Goal: Information Seeking & Learning: Learn about a topic

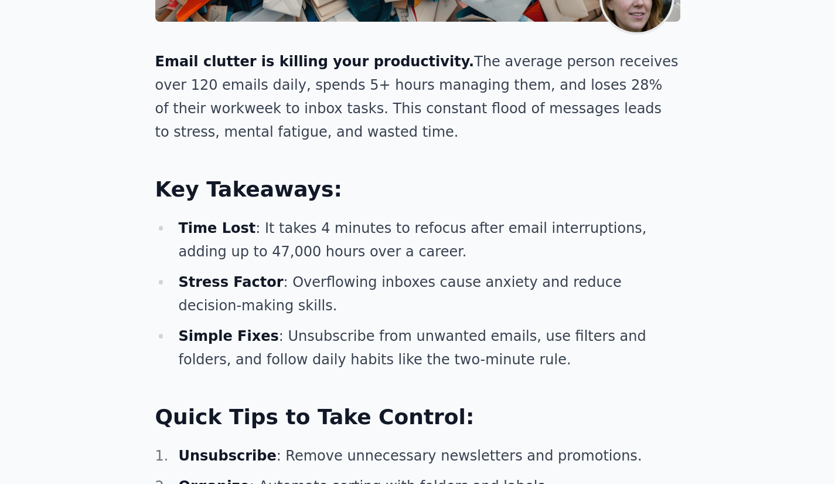
scroll to position [641, 0]
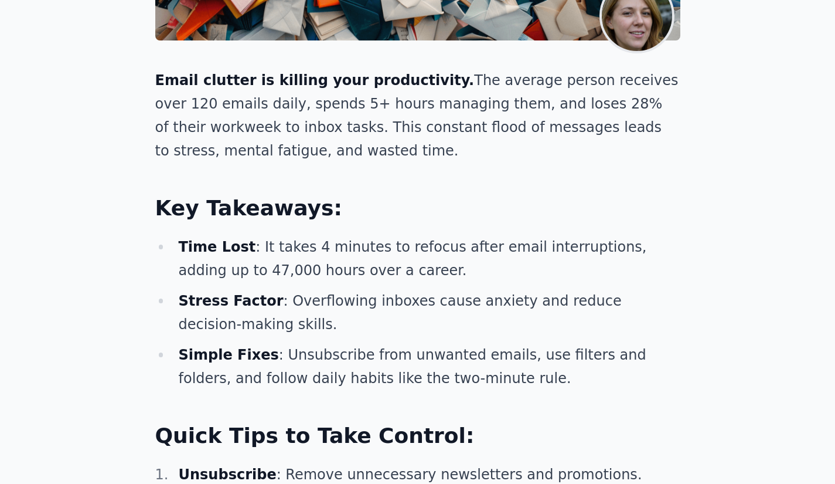
scroll to position [607, 0]
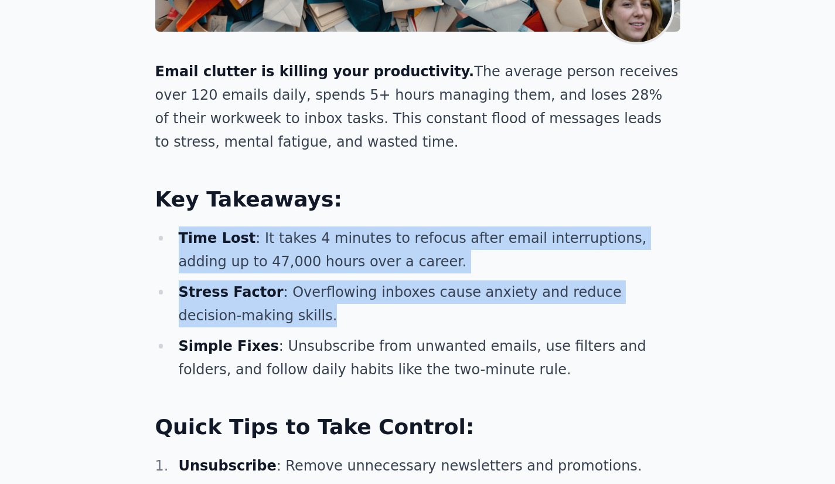
drag, startPoint x: 181, startPoint y: 233, endPoint x: 383, endPoint y: 316, distance: 218.1
click at [383, 316] on ul "Time Lost : It takes 4 minutes to refocus after email interruptions, adding up …" at bounding box center [417, 303] width 525 height 155
copy ul "Time Lost : It takes 4 minutes to refocus after email interruptions, adding up …"
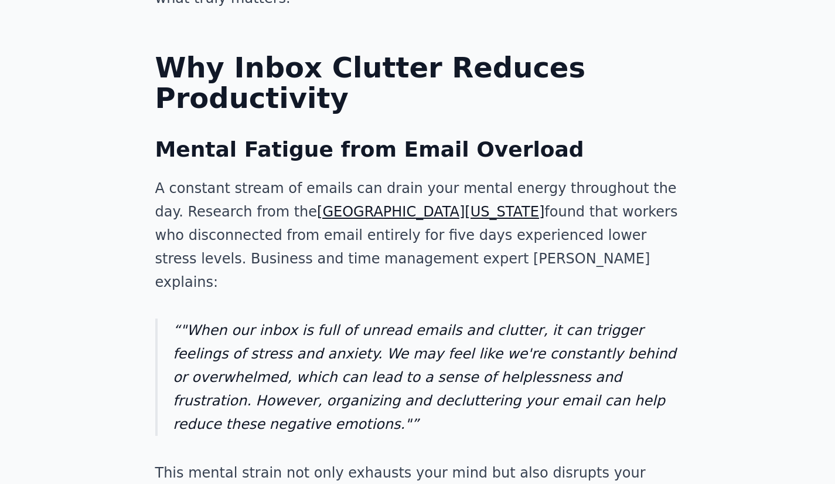
scroll to position [1228, 0]
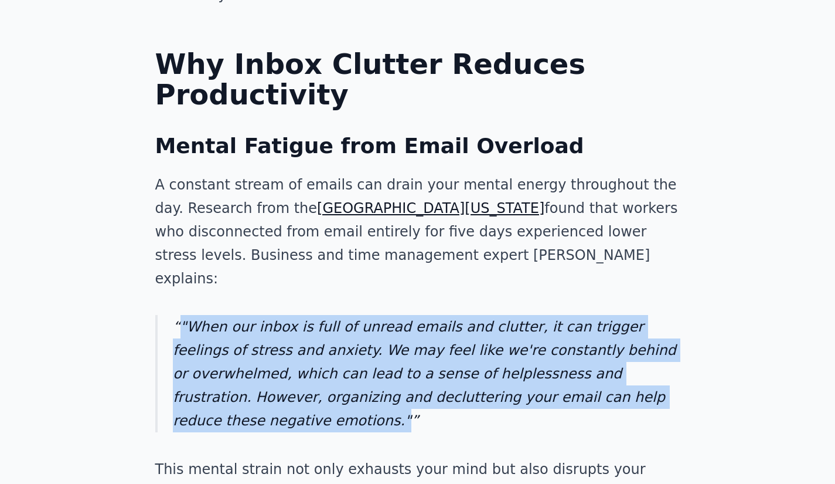
drag, startPoint x: 181, startPoint y: 304, endPoint x: 618, endPoint y: 378, distance: 443.6
click at [618, 378] on p ""When our inbox is full of unread emails and clutter, it can trigger feelings o…" at bounding box center [426, 373] width 507 height 117
copy p ""When our inbox is full of unread emails and clutter, it can trigger feelings o…"
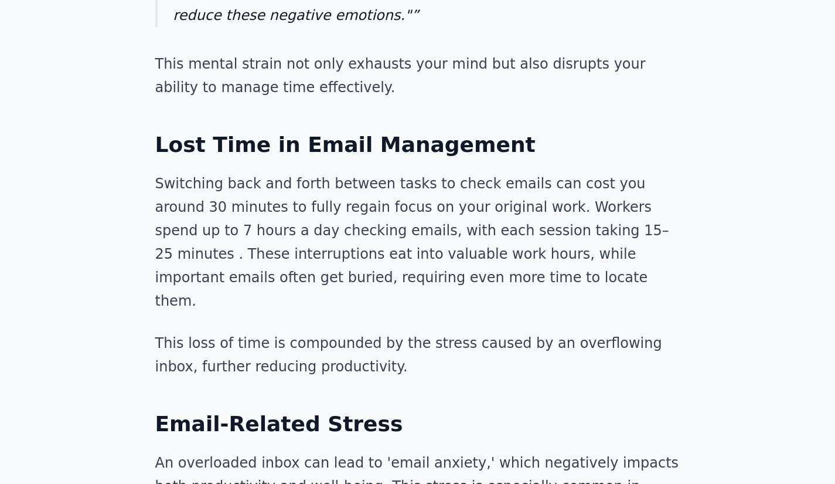
scroll to position [1637, 0]
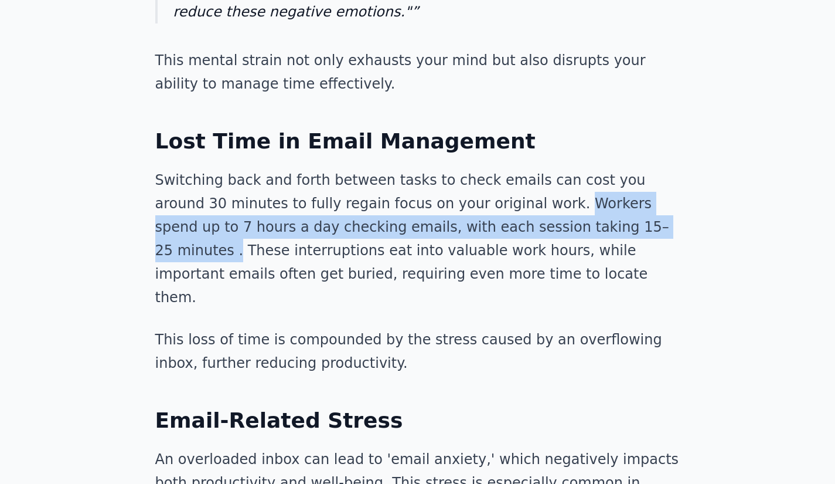
drag, startPoint x: 479, startPoint y: 160, endPoint x: 538, endPoint y: 190, distance: 66.3
click at [538, 190] on p "Switching back and forth between tasks to check emails can cost you around 30 m…" at bounding box center [417, 238] width 525 height 141
copy p "Workers spend up to 7 hours a day checking emails, with each session taking 15–…"
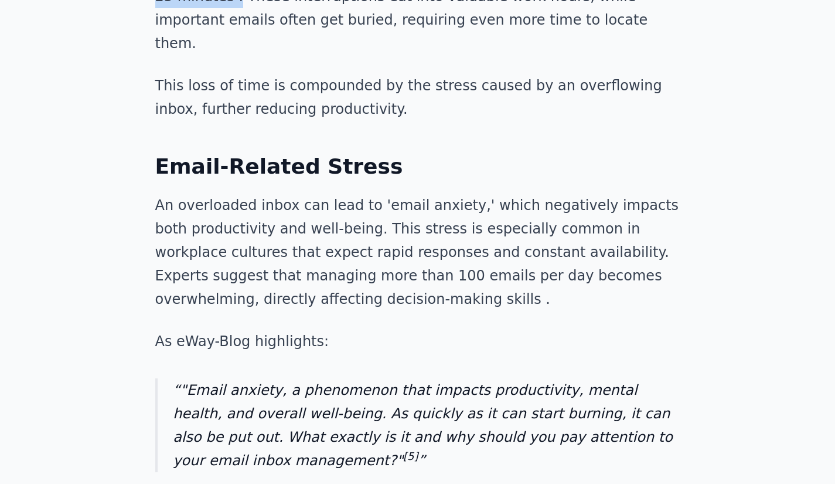
scroll to position [1895, 0]
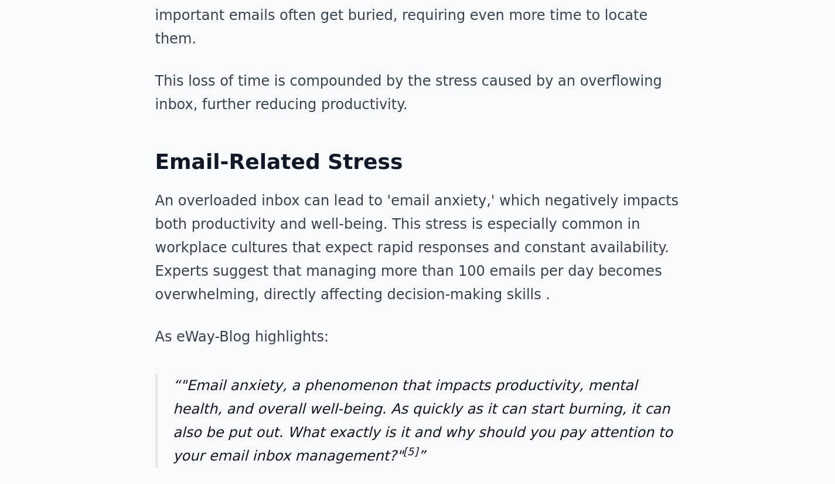
click at [416, 325] on p "As eWay-Blog highlights:" at bounding box center [417, 336] width 525 height 23
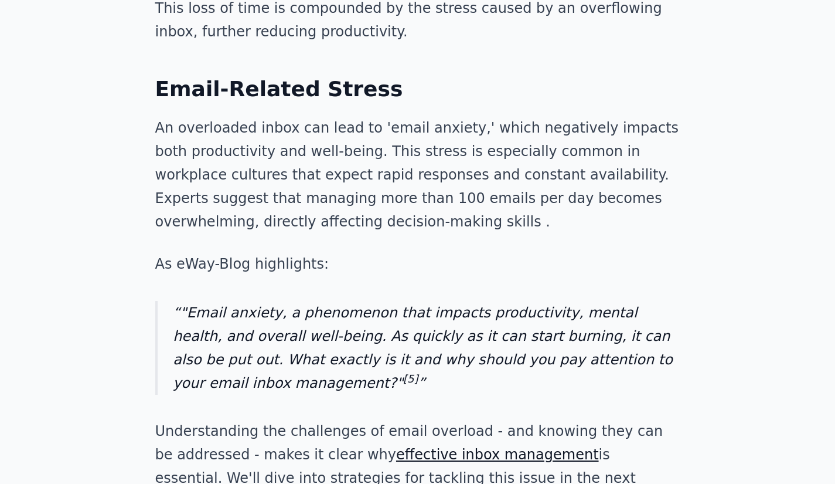
scroll to position [1973, 0]
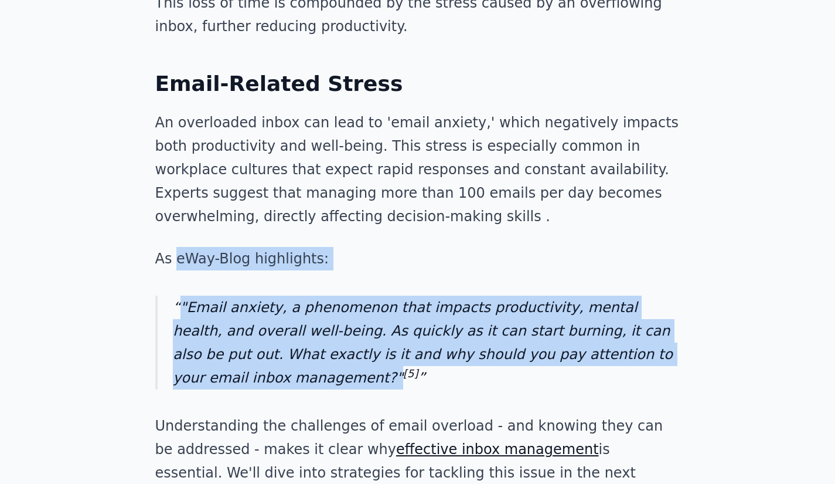
drag, startPoint x: 175, startPoint y: 191, endPoint x: 267, endPoint y: 309, distance: 149.6
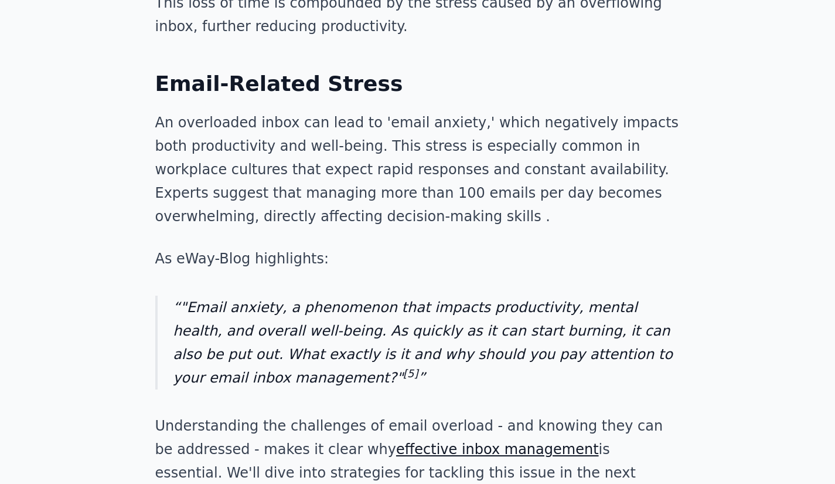
click at [397, 315] on p ""Email anxiety, a phenomenon that impacts productivity, mental health, and over…" at bounding box center [426, 342] width 507 height 94
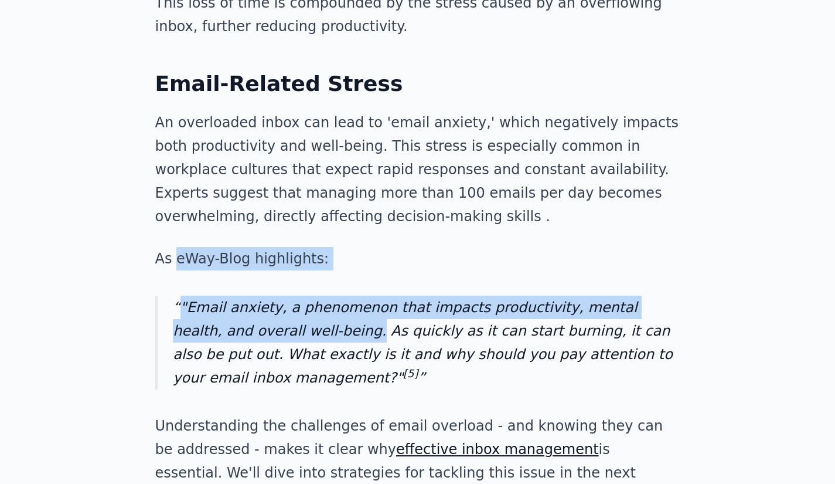
drag, startPoint x: 176, startPoint y: 189, endPoint x: 289, endPoint y: 269, distance: 138.4
copy div "eWay-Blog highlights: "Email anxiety, a phenomenon that impacts productivity, m…"
